Goal: Task Accomplishment & Management: Complete application form

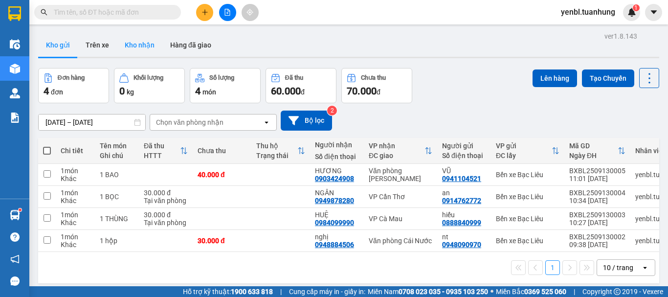
click at [130, 44] on button "Kho nhận" at bounding box center [139, 44] width 45 height 23
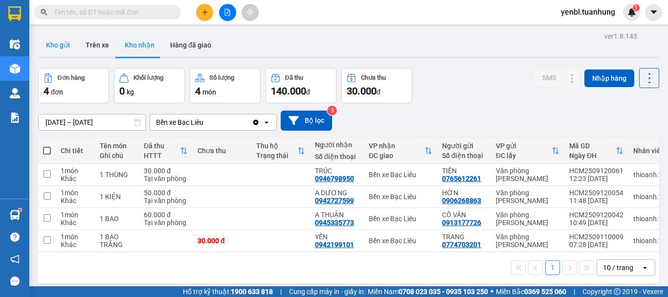
click at [64, 44] on button "Kho gửi" at bounding box center [58, 44] width 40 height 23
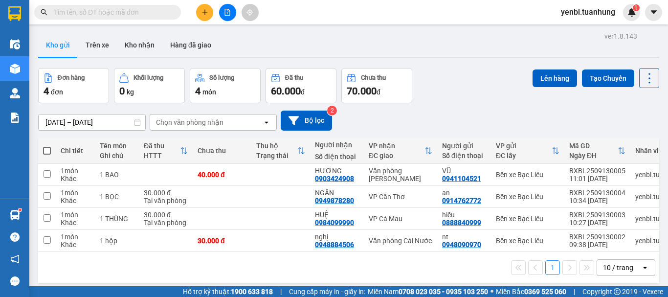
scroll to position [45, 0]
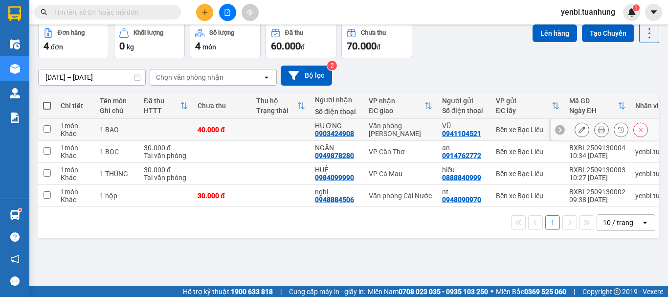
click at [303, 126] on td at bounding box center [280, 130] width 59 height 22
checkbox input "true"
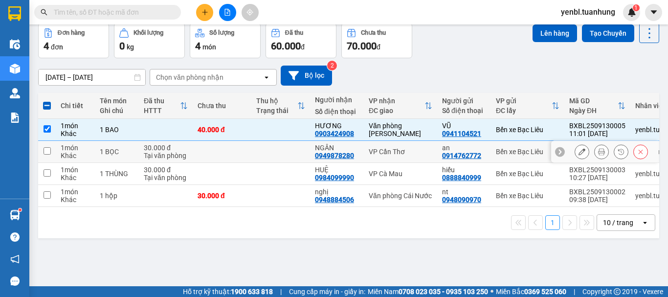
click at [301, 155] on td at bounding box center [280, 152] width 59 height 22
checkbox input "true"
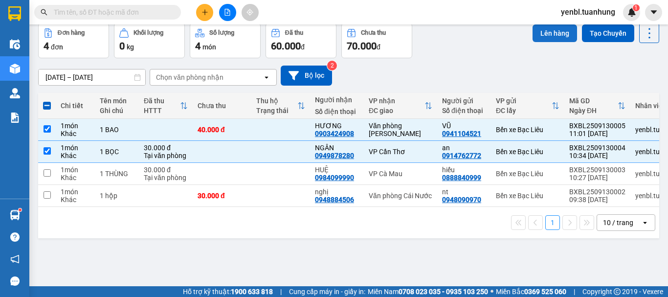
click at [553, 38] on button "Lên hàng" at bounding box center [554, 33] width 44 height 18
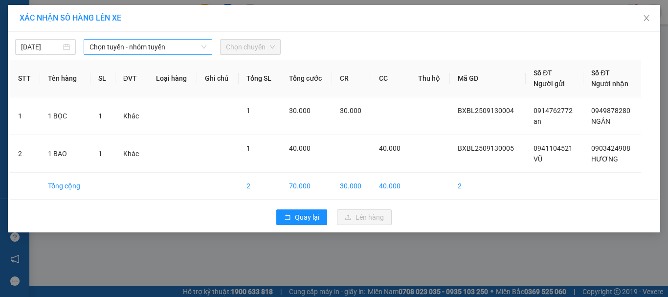
click at [141, 52] on span "Chọn tuyến - nhóm tuyến" at bounding box center [147, 47] width 117 height 15
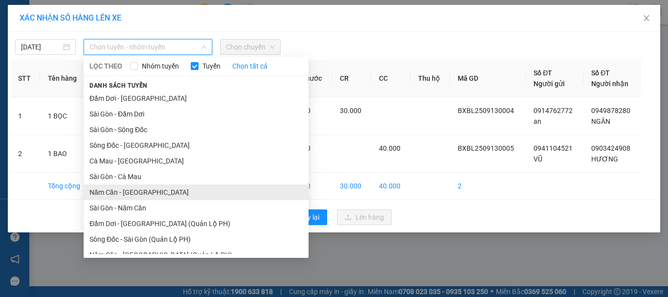
click at [124, 188] on li "Năm Căn - [GEOGRAPHIC_DATA]" at bounding box center [196, 192] width 225 height 16
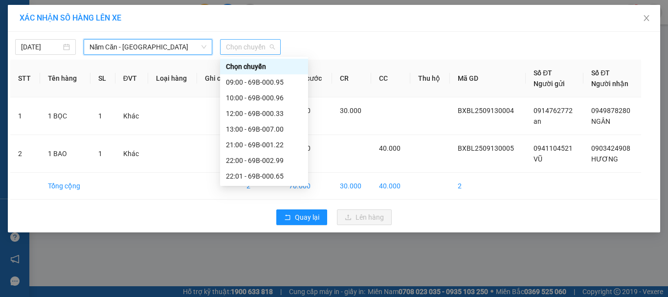
click at [249, 48] on span "Chọn chuyến" at bounding box center [250, 47] width 49 height 15
click at [277, 101] on div "10:00 - 69B-000.96" at bounding box center [264, 97] width 76 height 11
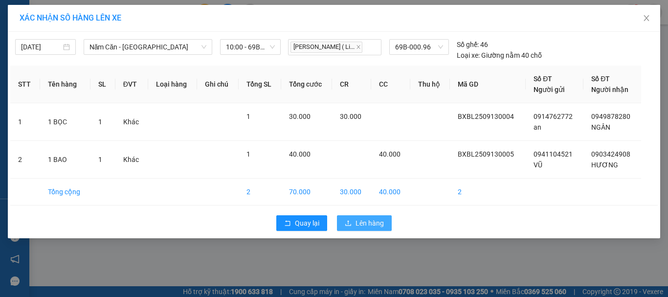
click at [372, 220] on span "Lên hàng" at bounding box center [369, 223] width 28 height 11
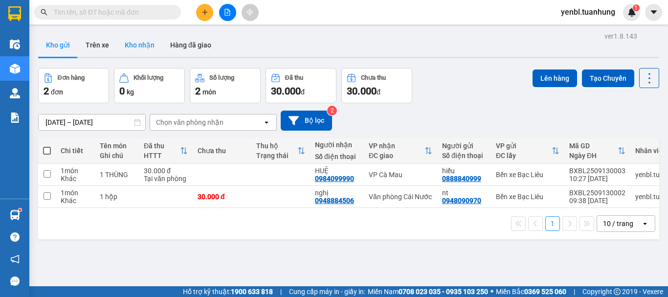
click at [124, 42] on button "Kho nhận" at bounding box center [139, 44] width 45 height 23
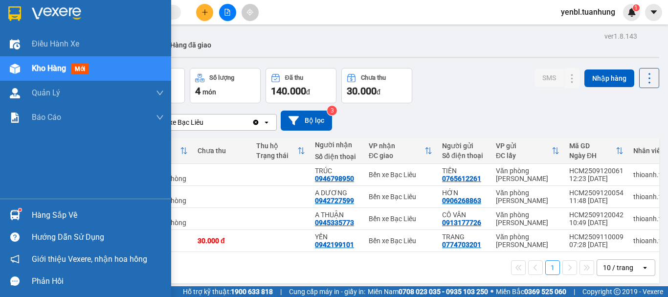
click at [24, 208] on div "Hàng sắp về" at bounding box center [85, 215] width 171 height 22
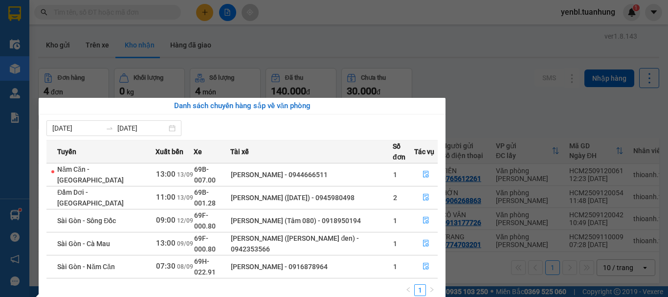
click at [513, 80] on section "Kết quả tìm kiếm ( 0 ) Bộ lọc No Data yenbl.tuanhung 1 Điều hành xe Kho hàng mớ…" at bounding box center [334, 148] width 668 height 297
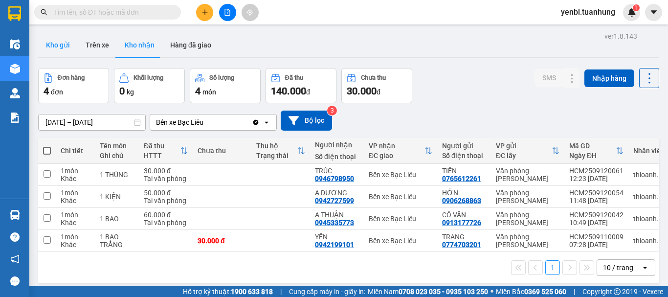
click at [57, 47] on button "Kho gửi" at bounding box center [58, 44] width 40 height 23
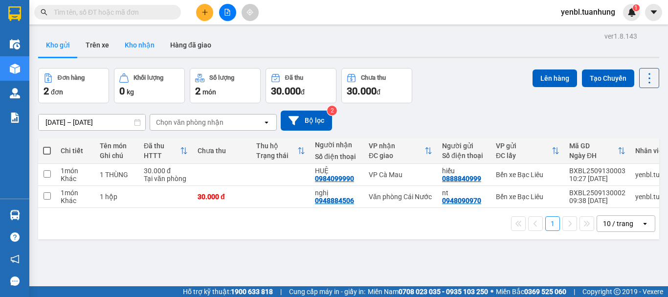
click at [136, 43] on button "Kho nhận" at bounding box center [139, 44] width 45 height 23
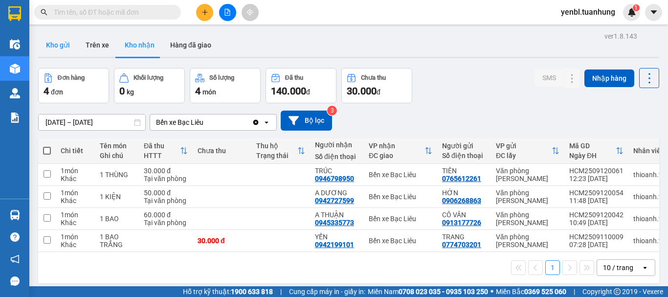
click at [71, 44] on button "Kho gửi" at bounding box center [58, 44] width 40 height 23
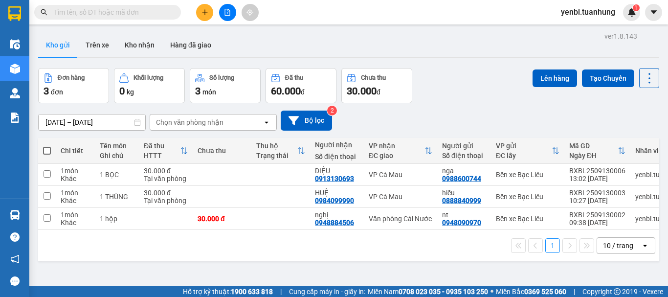
drag, startPoint x: 139, startPoint y: 46, endPoint x: 174, endPoint y: 22, distance: 42.6
click at [138, 46] on button "Kho nhận" at bounding box center [139, 44] width 45 height 23
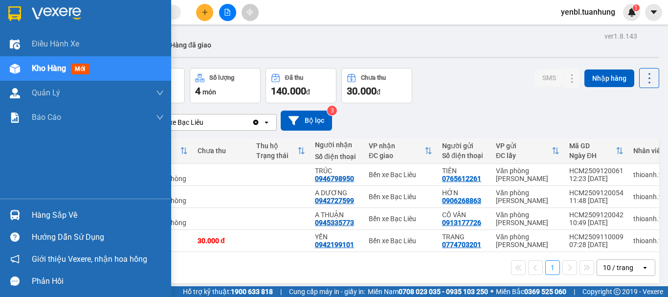
click at [32, 215] on div "Hàng sắp về" at bounding box center [98, 215] width 132 height 15
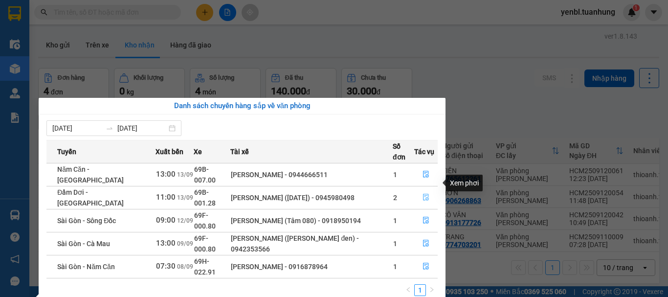
click at [417, 190] on button "button" at bounding box center [426, 198] width 22 height 16
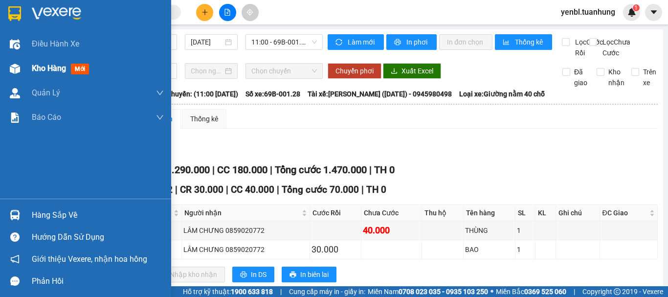
click at [45, 71] on span "Kho hàng" at bounding box center [49, 68] width 34 height 9
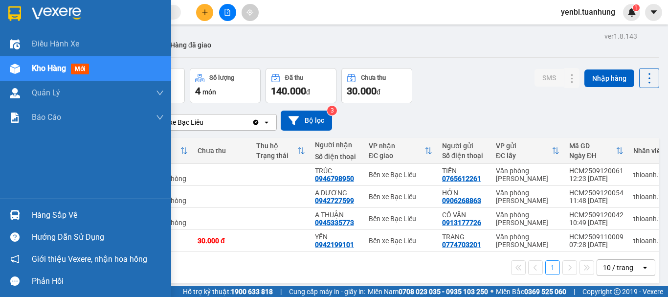
click at [44, 213] on div "Hàng sắp về" at bounding box center [98, 215] width 132 height 15
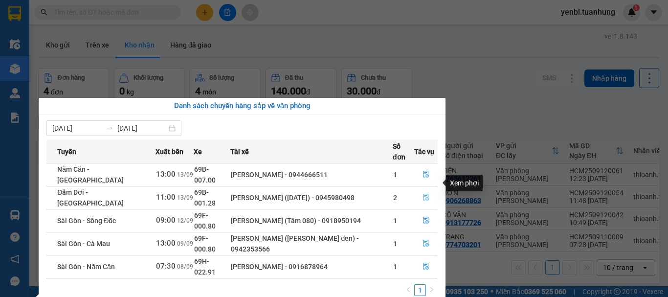
click at [422, 194] on icon "file-done" at bounding box center [425, 197] width 7 height 7
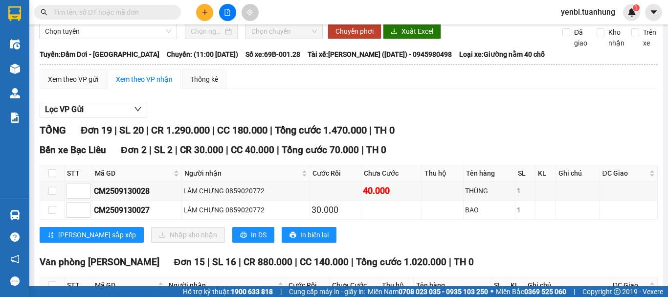
scroll to position [98, 0]
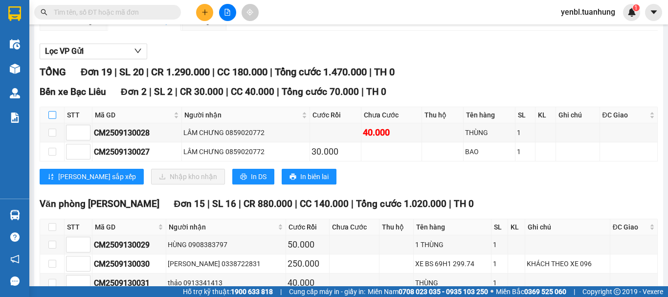
click at [52, 119] on input "checkbox" at bounding box center [52, 115] width 8 height 8
checkbox input "true"
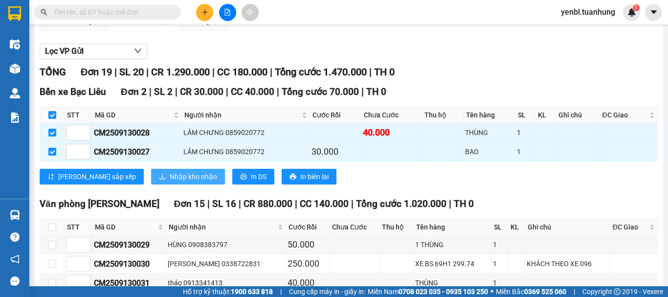
click at [170, 182] on span "Nhập kho nhận" at bounding box center [193, 176] width 47 height 11
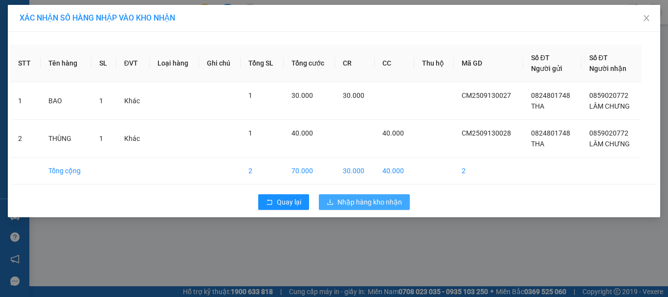
click at [354, 204] on span "Nhập hàng kho nhận" at bounding box center [369, 202] width 65 height 11
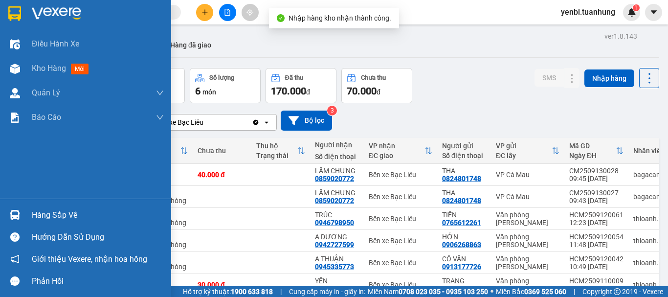
click at [60, 216] on div "Hàng sắp về" at bounding box center [98, 215] width 132 height 15
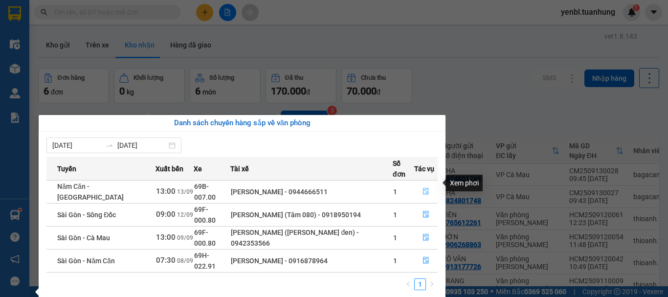
click at [417, 184] on button "button" at bounding box center [426, 192] width 22 height 16
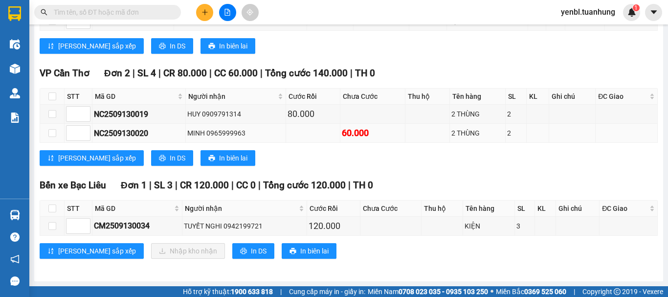
scroll to position [296, 0]
click at [55, 208] on input "checkbox" at bounding box center [52, 208] width 8 height 8
checkbox input "true"
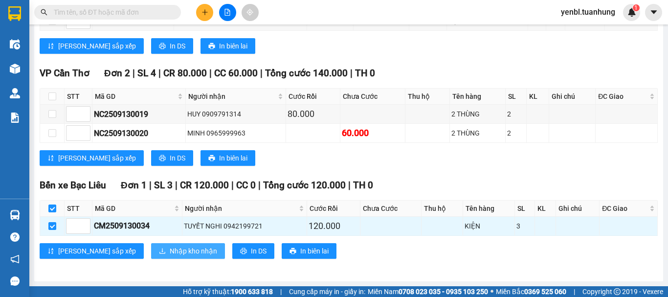
click at [170, 254] on span "Nhập kho nhận" at bounding box center [193, 250] width 47 height 11
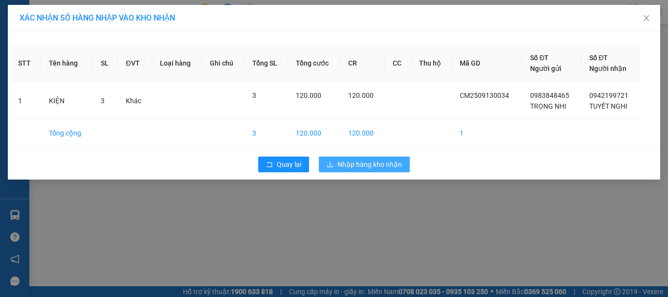
click at [339, 163] on span "Nhập hàng kho nhận" at bounding box center [369, 164] width 65 height 11
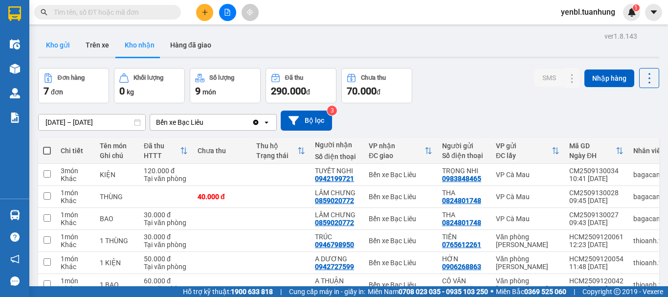
click at [52, 47] on button "Kho gửi" at bounding box center [58, 44] width 40 height 23
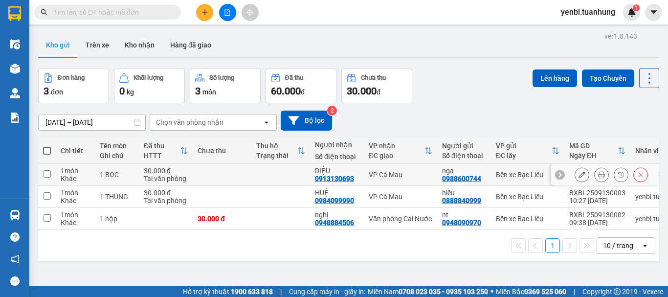
click at [294, 175] on td at bounding box center [280, 175] width 59 height 22
checkbox input "true"
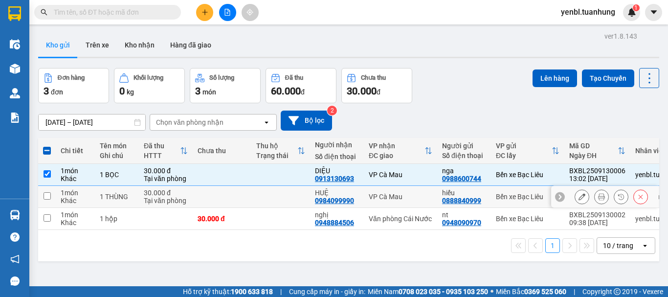
click at [294, 194] on td at bounding box center [280, 197] width 59 height 22
checkbox input "true"
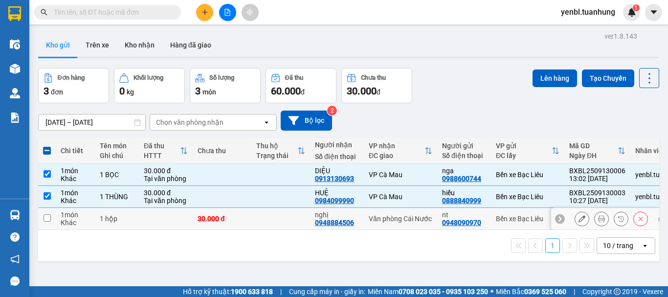
click at [294, 217] on td at bounding box center [280, 219] width 59 height 22
checkbox input "true"
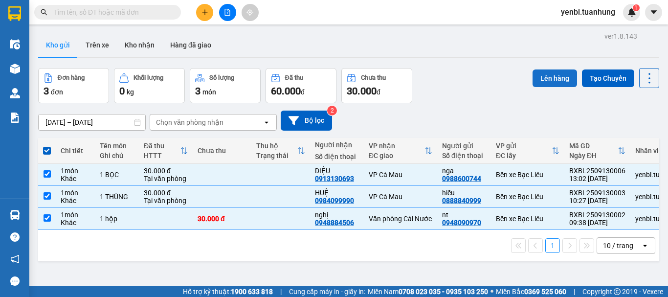
click at [532, 84] on button "Lên hàng" at bounding box center [554, 78] width 44 height 18
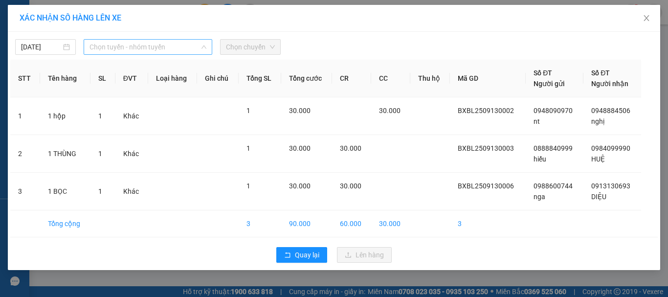
click at [158, 44] on span "Chọn tuyến - nhóm tuyến" at bounding box center [147, 47] width 117 height 15
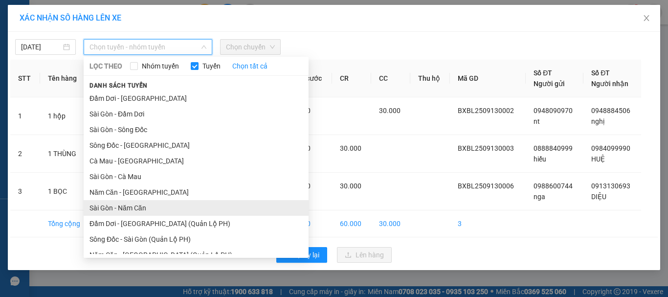
click at [137, 204] on li "Sài Gòn - Năm Căn" at bounding box center [196, 208] width 225 height 16
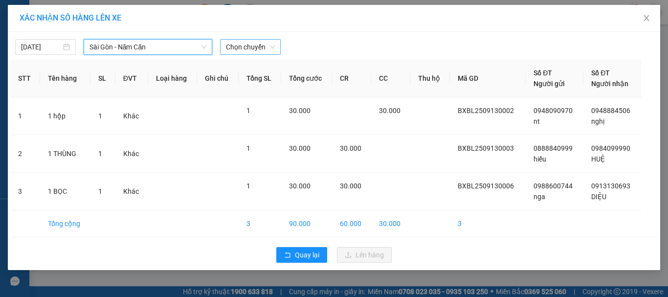
click at [261, 47] on span "Chọn chuyến" at bounding box center [250, 47] width 49 height 15
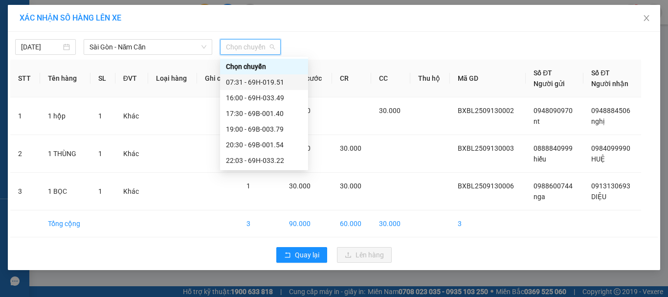
click at [276, 85] on div "07:31 - 69H-019.51" at bounding box center [264, 82] width 76 height 11
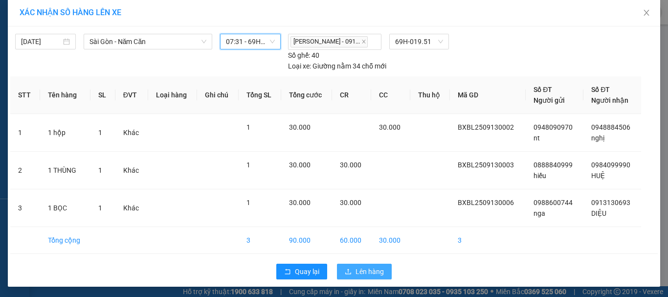
scroll to position [7, 0]
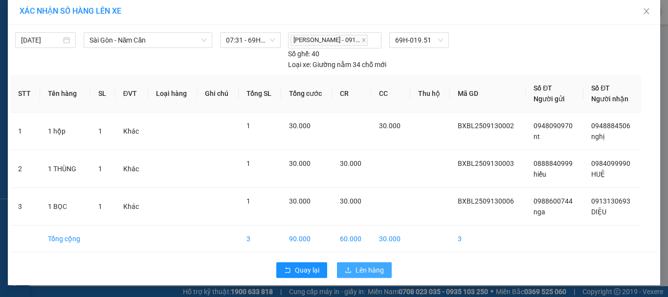
click at [358, 271] on span "Lên hàng" at bounding box center [369, 269] width 28 height 11
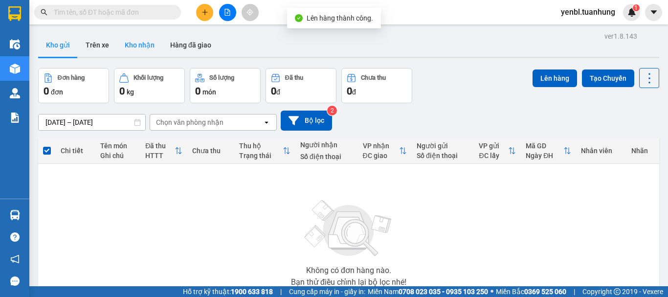
click at [149, 41] on button "Kho nhận" at bounding box center [139, 44] width 45 height 23
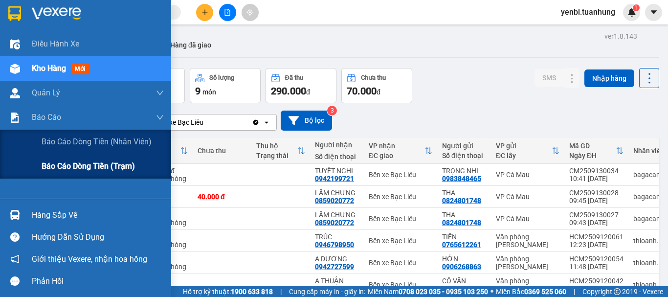
click at [75, 160] on span "Báo cáo dòng tiền (trạm)" at bounding box center [88, 166] width 93 height 12
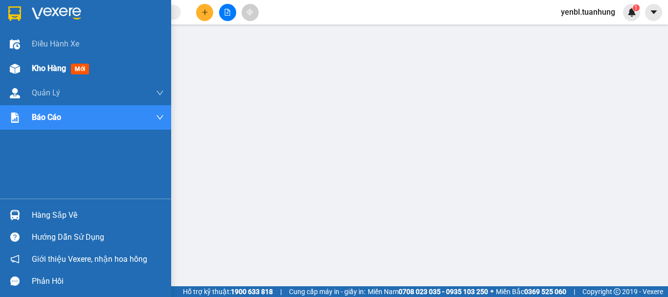
click at [28, 70] on div "Kho hàng mới" at bounding box center [85, 68] width 171 height 24
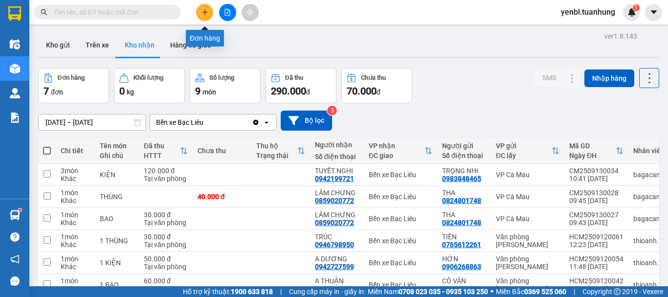
click at [207, 11] on icon "plus" at bounding box center [204, 12] width 7 height 7
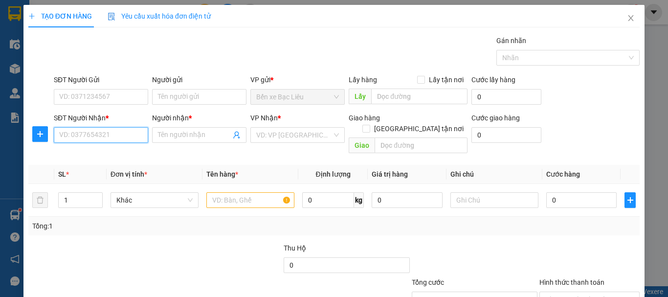
click at [68, 136] on input "SĐT Người Nhận *" at bounding box center [101, 135] width 94 height 16
type input "0977444333"
click at [110, 157] on div "0977444333 - THƯ" at bounding box center [100, 154] width 82 height 11
type input "THƯ"
type input "0977444333"
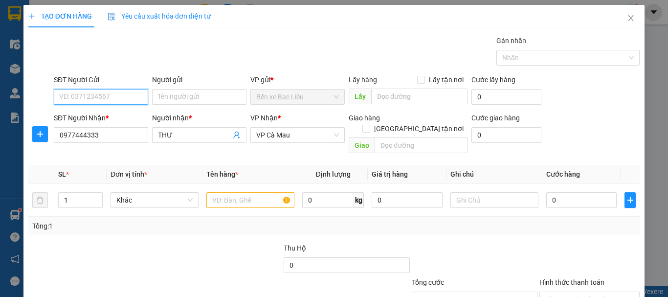
click at [120, 101] on input "SĐT Người Gửi" at bounding box center [101, 97] width 94 height 16
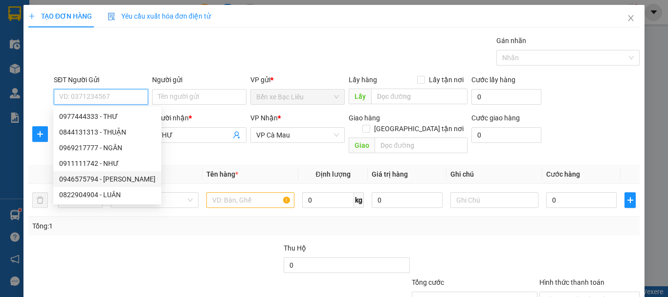
click at [119, 175] on div "0946575794 - [PERSON_NAME]" at bounding box center [107, 179] width 96 height 11
type input "0946575794"
type input "DUY"
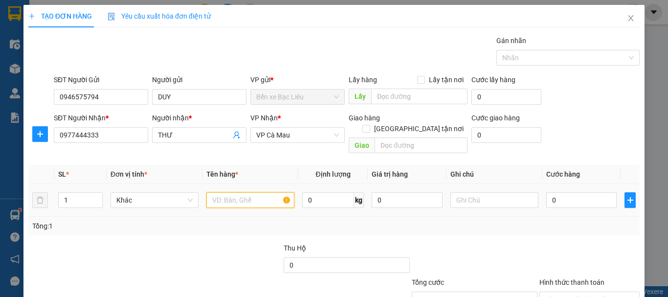
click at [227, 192] on input "text" at bounding box center [250, 200] width 88 height 16
type input "1 CỤC"
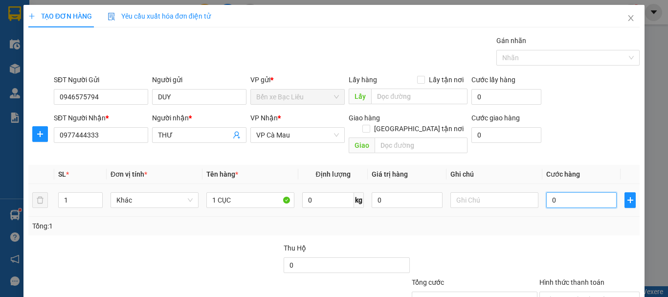
click at [568, 192] on input "0" at bounding box center [581, 200] width 70 height 16
type input "3"
type input "30"
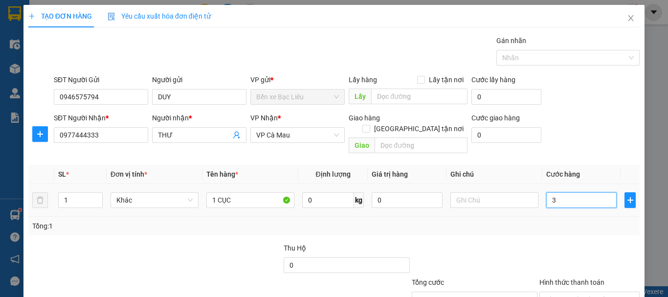
type input "30"
type input "30.000"
click at [552, 220] on div "Tổng: 1" at bounding box center [333, 226] width 611 height 19
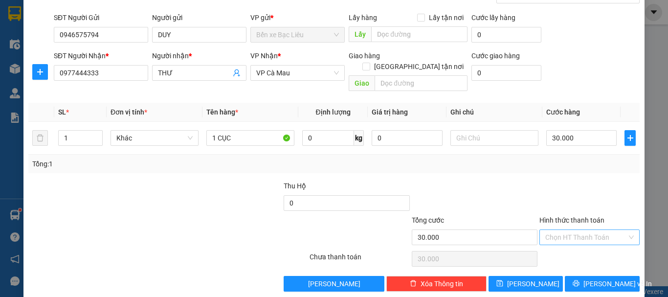
scroll to position [65, 0]
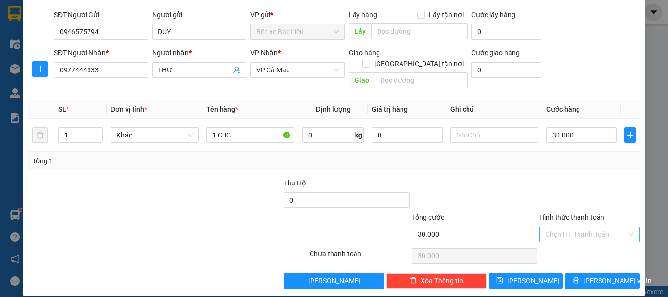
click at [565, 227] on input "Hình thức thanh toán" at bounding box center [586, 234] width 82 height 15
click at [567, 238] on div "Tại văn phòng" at bounding box center [584, 243] width 88 height 11
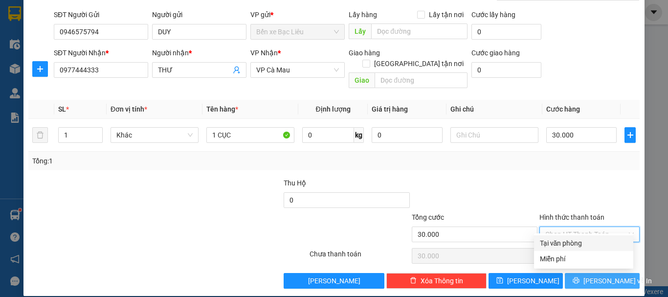
type input "0"
click at [589, 275] on span "[PERSON_NAME] và In" at bounding box center [617, 280] width 68 height 11
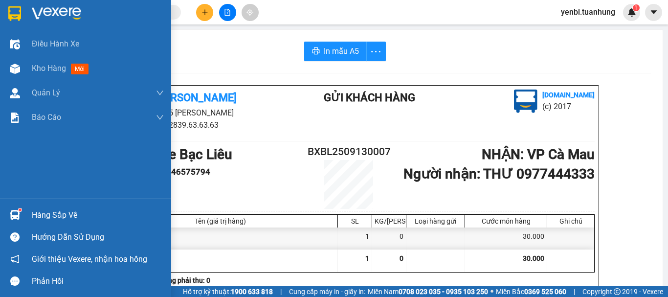
click at [36, 219] on div "Hàng sắp về" at bounding box center [98, 215] width 132 height 15
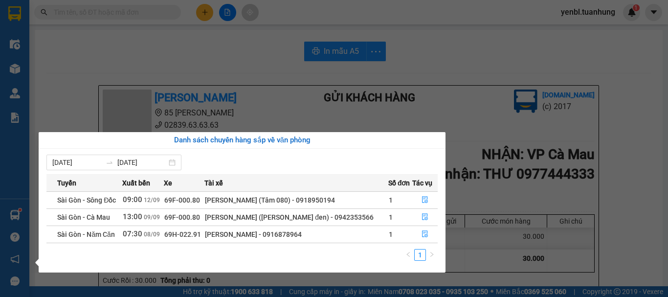
click at [261, 68] on section "Kết quả tìm kiếm ( 0 ) Bộ lọc No Data yenbl.tuanhung 1 Điều hành xe Kho hàng mớ…" at bounding box center [334, 148] width 668 height 297
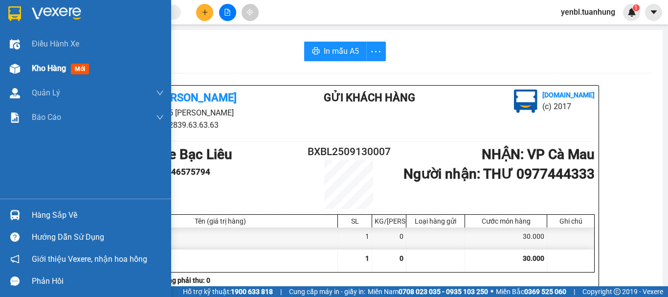
click at [46, 70] on span "Kho hàng" at bounding box center [49, 68] width 34 height 9
